Goal: Book appointment/travel/reservation

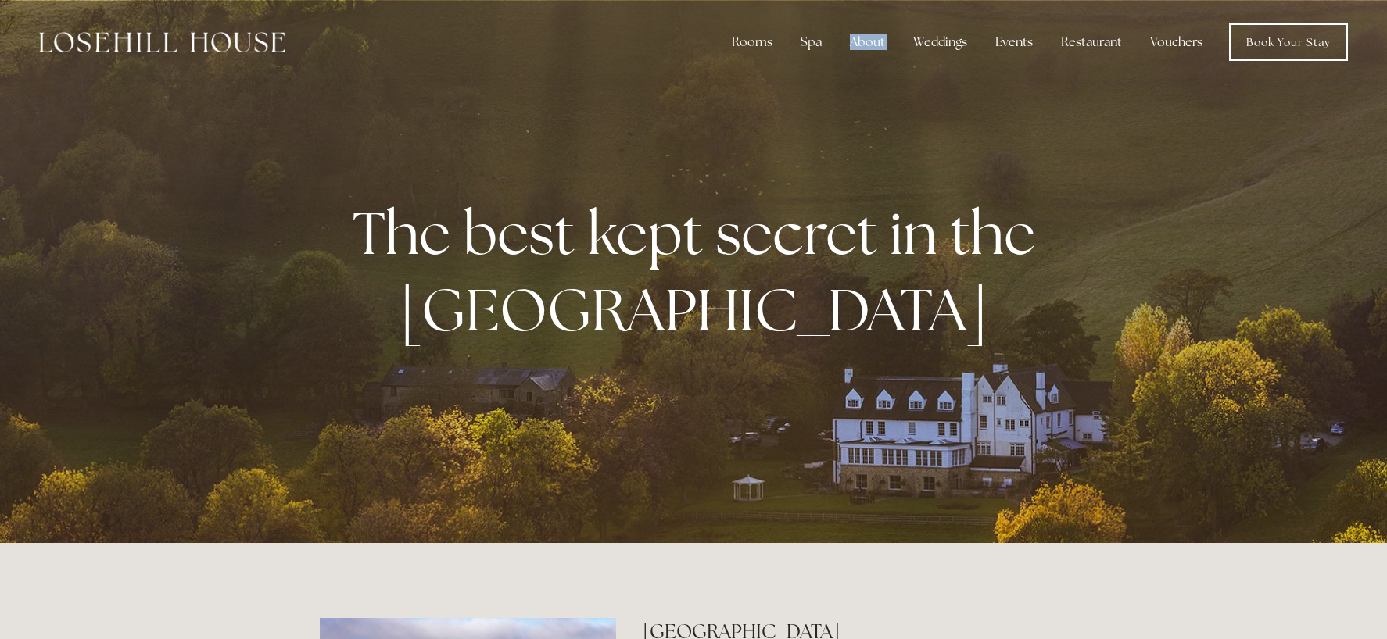
drag, startPoint x: 854, startPoint y: 41, endPoint x: 872, endPoint y: 66, distance: 29.7
click at [872, 67] on div "Rooms Rooms Your Stay Book a stay Offers Spa About" at bounding box center [693, 42] width 1355 height 84
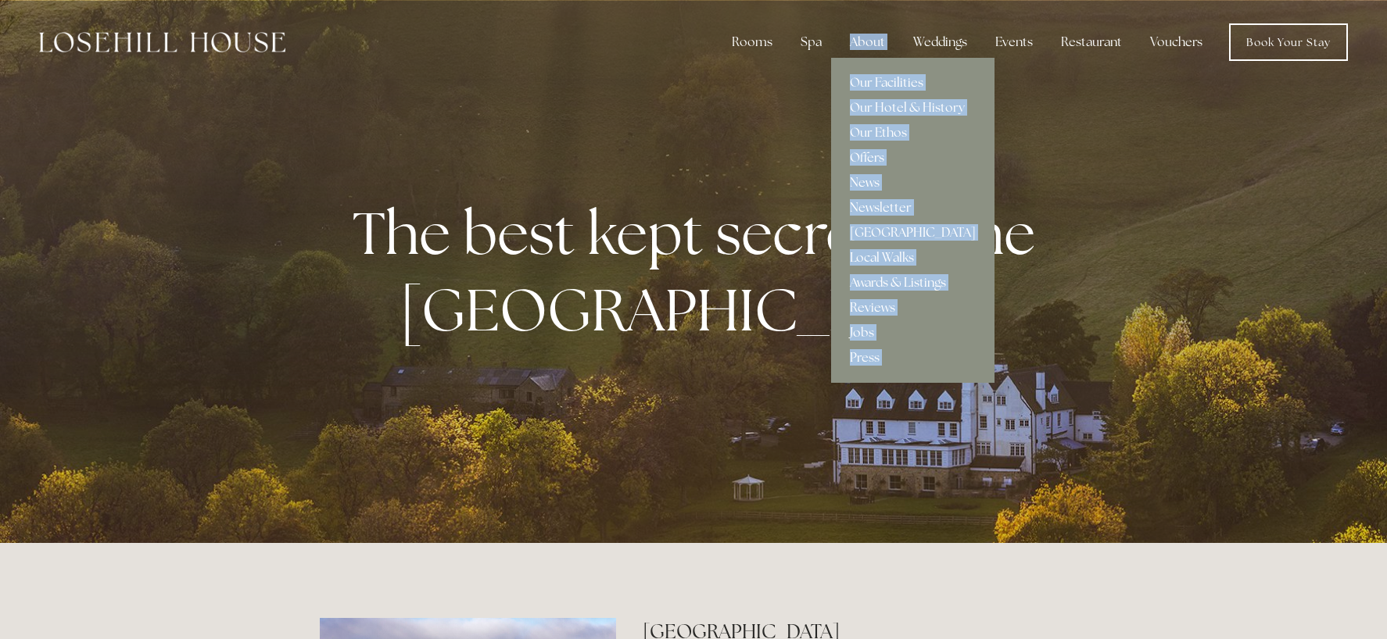
click at [879, 105] on link "Our Hotel & History" at bounding box center [912, 107] width 163 height 25
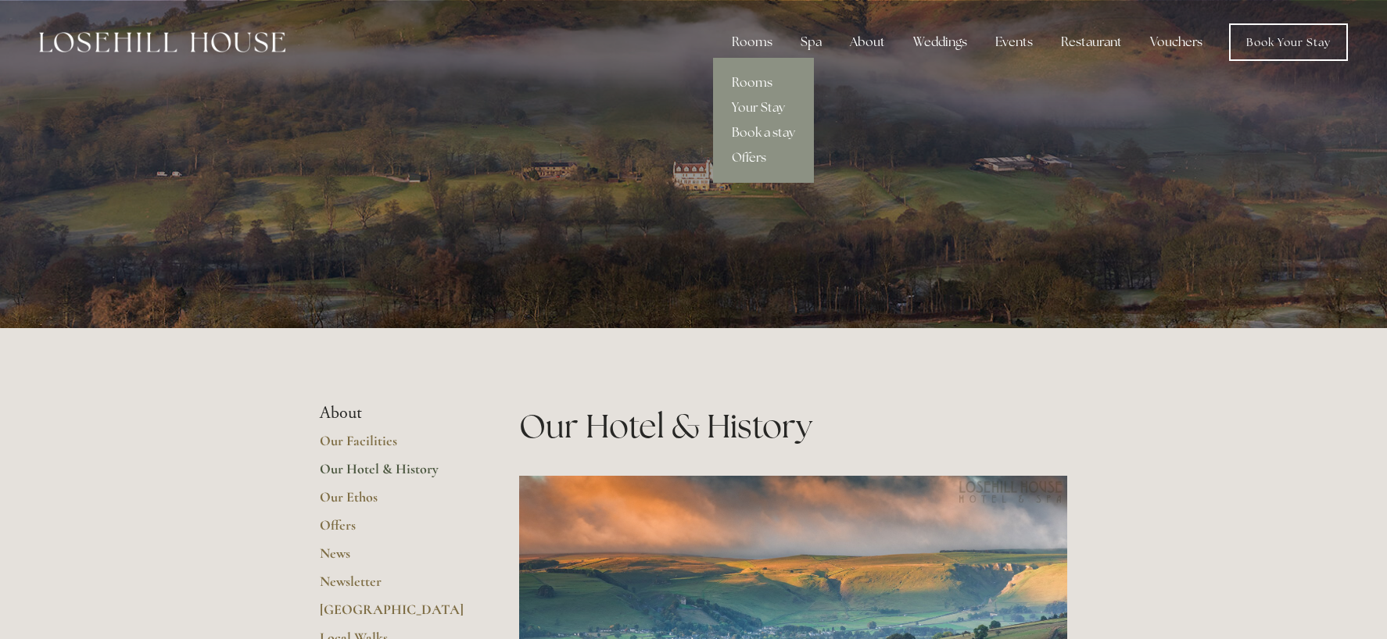
click at [750, 83] on link "Rooms" at bounding box center [763, 82] width 101 height 25
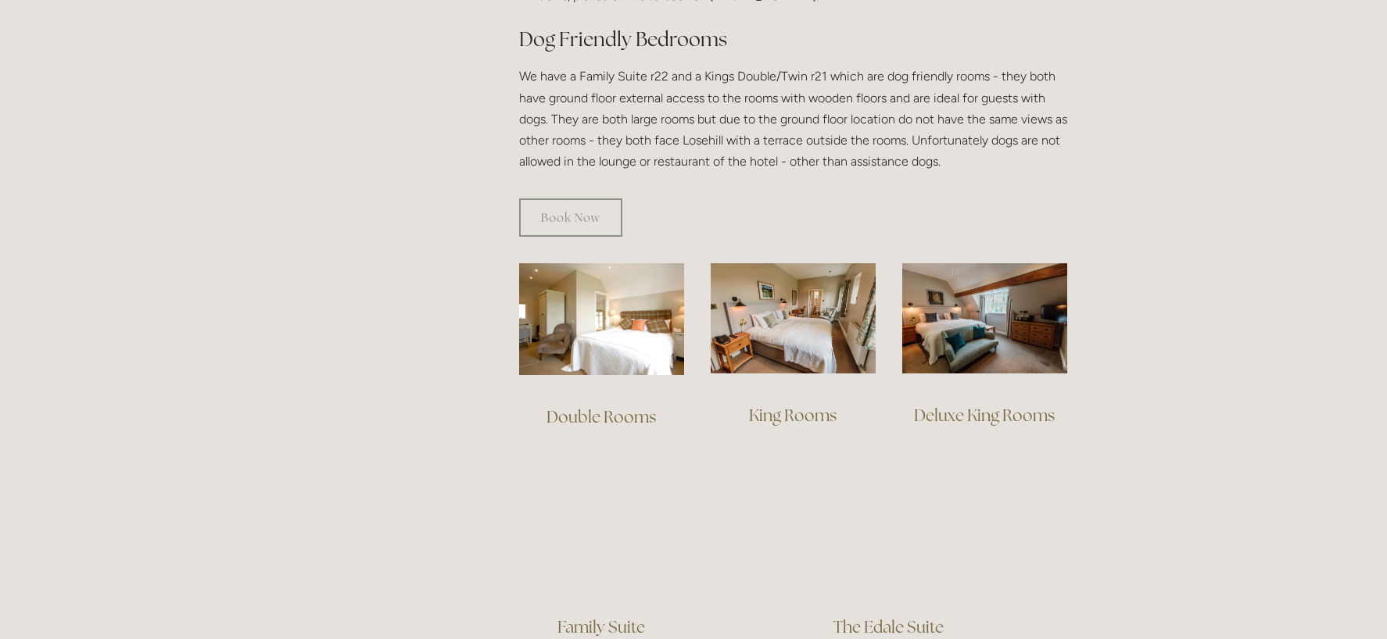
scroll to position [1016, 0]
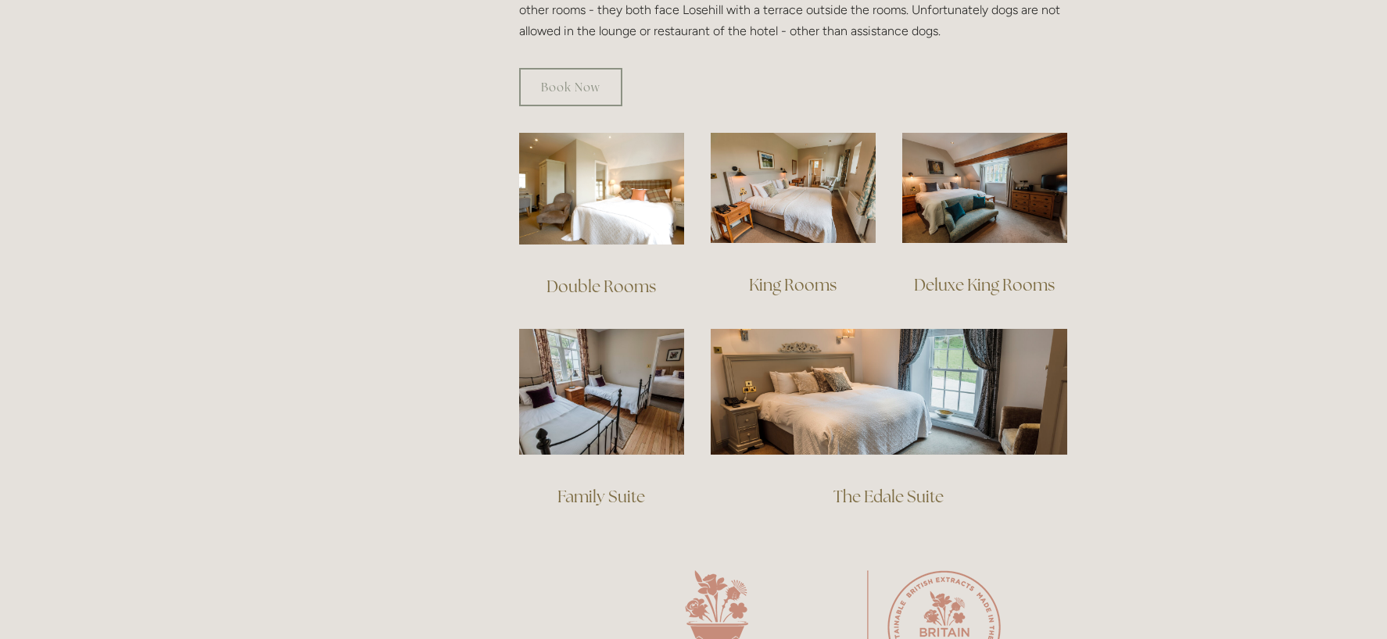
click at [608, 276] on link "Double Rooms" at bounding box center [600, 286] width 109 height 21
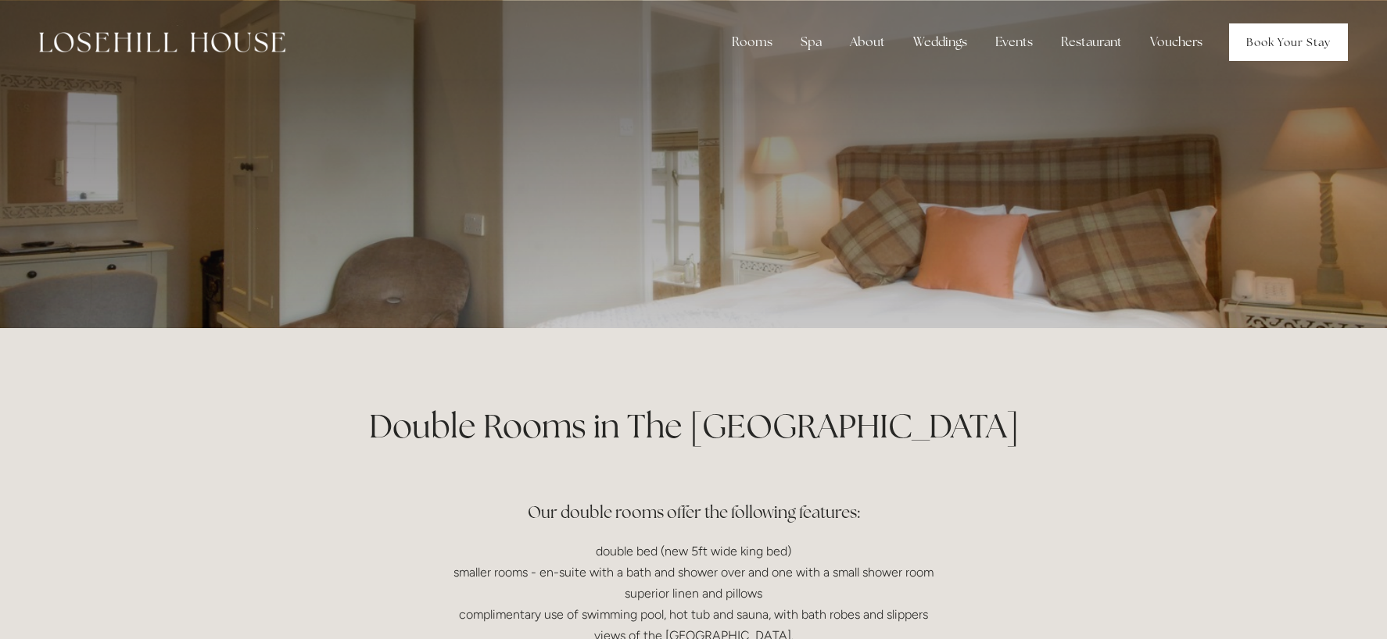
click at [1320, 45] on link "Book Your Stay" at bounding box center [1288, 42] width 119 height 38
